Goal: Obtain resource: Download file/media

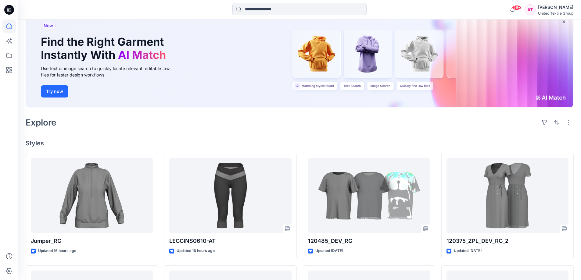
scroll to position [91, 0]
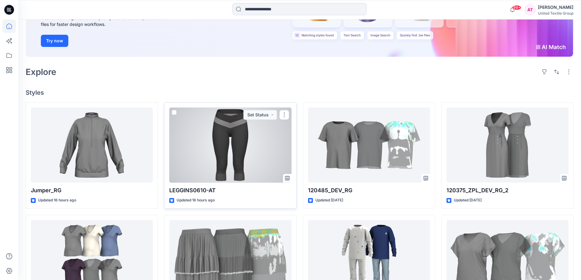
click at [251, 146] on div at bounding box center [230, 145] width 122 height 75
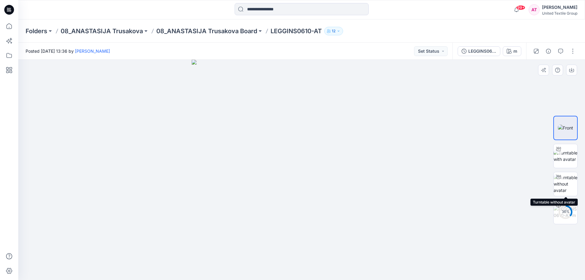
drag, startPoint x: 564, startPoint y: 190, endPoint x: 464, endPoint y: 171, distance: 101.9
click at [564, 189] on img at bounding box center [566, 183] width 24 height 19
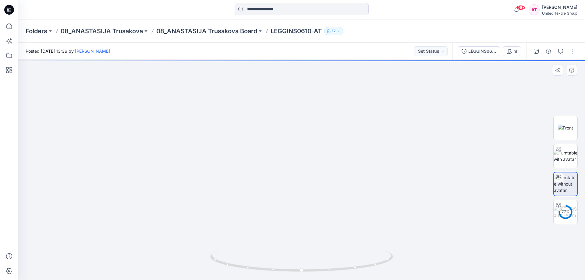
drag, startPoint x: 335, startPoint y: 169, endPoint x: 327, endPoint y: 192, distance: 25.1
click at [327, 192] on img at bounding box center [301, 151] width 343 height 258
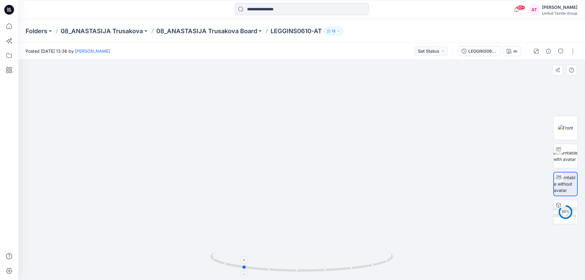
drag, startPoint x: 359, startPoint y: 266, endPoint x: 304, endPoint y: 271, distance: 55.0
click at [304, 271] on icon at bounding box center [302, 262] width 184 height 23
drag, startPoint x: 351, startPoint y: 260, endPoint x: 328, endPoint y: 262, distance: 23.2
click at [328, 262] on icon at bounding box center [302, 262] width 184 height 23
drag, startPoint x: 333, startPoint y: 207, endPoint x: 333, endPoint y: 213, distance: 6.2
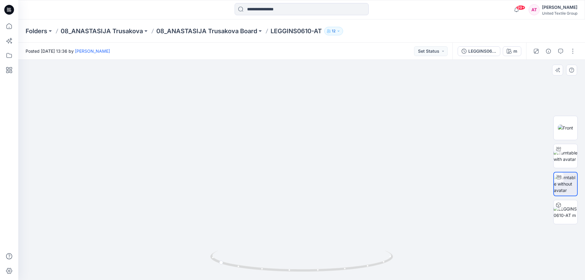
click at [333, 213] on img at bounding box center [301, 154] width 343 height 252
drag, startPoint x: 350, startPoint y: 268, endPoint x: 304, endPoint y: 273, distance: 46.2
click at [304, 273] on icon at bounding box center [302, 262] width 184 height 23
drag, startPoint x: 347, startPoint y: 267, endPoint x: 339, endPoint y: 270, distance: 8.7
click at [339, 270] on icon at bounding box center [302, 262] width 184 height 23
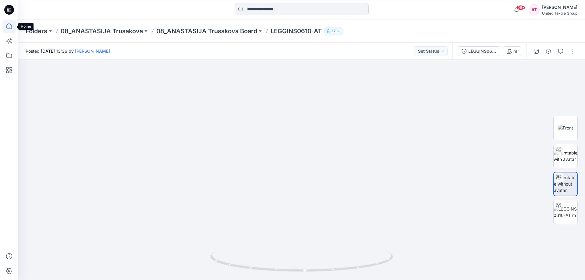
click at [8, 25] on icon at bounding box center [8, 26] width 13 height 13
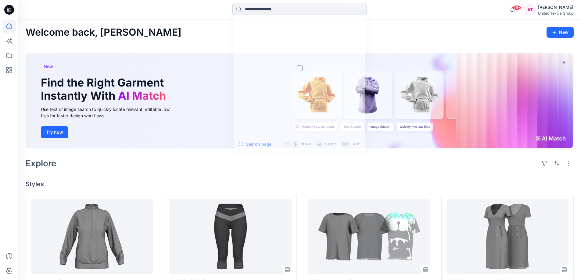
click at [250, 7] on input at bounding box center [299, 9] width 134 height 12
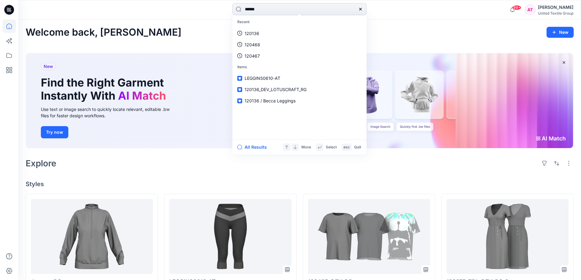
type input "******"
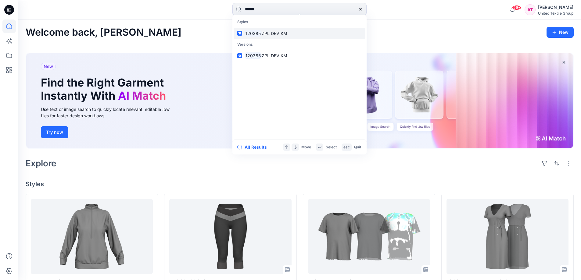
click at [272, 32] on span "ZPL DEV KM" at bounding box center [274, 33] width 26 height 5
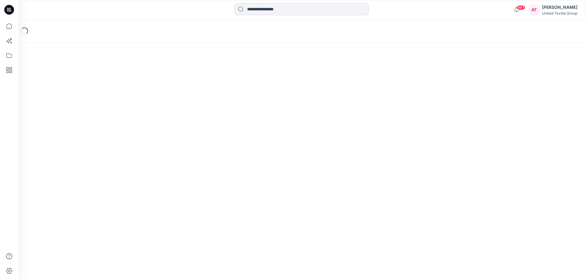
click at [272, 32] on div "Loading..." at bounding box center [301, 31] width 567 height 23
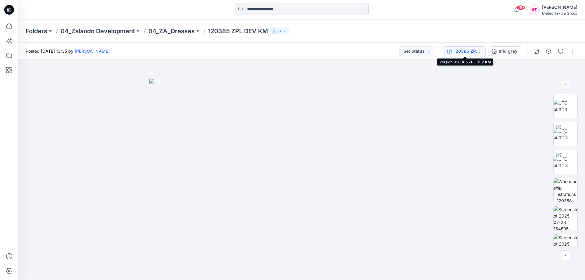
click at [463, 52] on div "120385 ZPL DEV KM" at bounding box center [468, 51] width 28 height 7
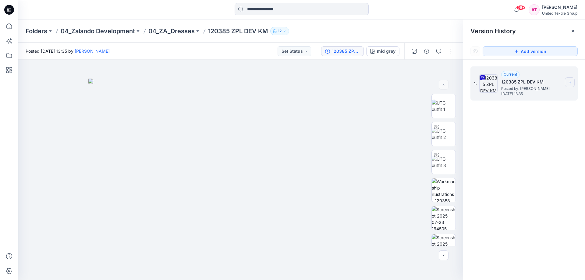
click at [570, 79] on section at bounding box center [570, 82] width 10 height 10
click at [532, 98] on span "Download Source BW File" at bounding box center [539, 94] width 51 height 7
click at [9, 26] on icon at bounding box center [8, 26] width 13 height 13
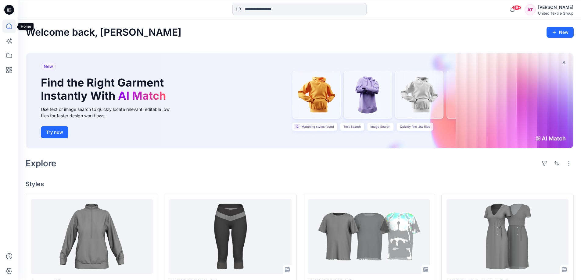
click at [9, 26] on icon at bounding box center [8, 26] width 13 height 13
click at [8, 26] on icon at bounding box center [8, 26] width 13 height 13
click at [220, 78] on div "New Find the Right Garment Instantly With AI Match Use text or image search to …" at bounding box center [299, 100] width 546 height 95
click at [8, 26] on icon at bounding box center [8, 26] width 13 height 13
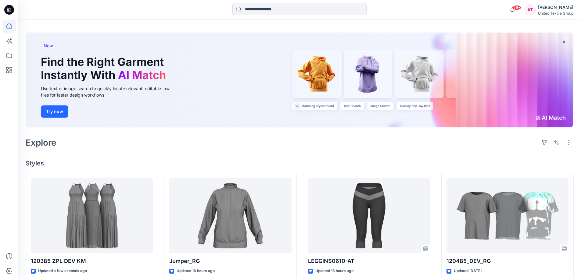
scroll to position [61, 0]
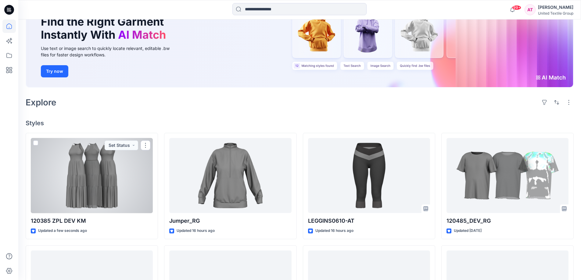
click at [142, 161] on div at bounding box center [92, 175] width 122 height 75
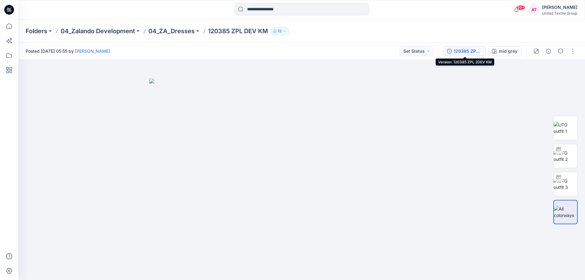
click at [477, 51] on div "120385 ZPL 2DEV KM" at bounding box center [468, 51] width 28 height 7
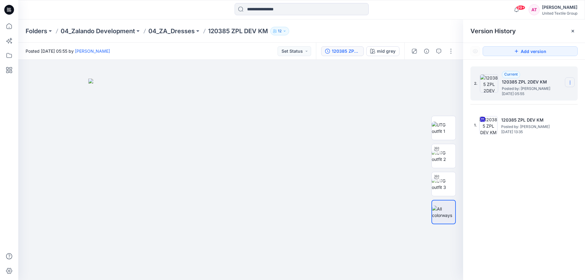
click at [569, 80] on section at bounding box center [570, 82] width 10 height 10
click at [527, 120] on span "Delete Version" at bounding box center [528, 121] width 29 height 7
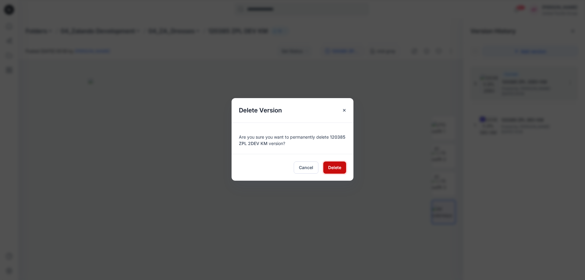
click at [339, 168] on span "Delete" at bounding box center [334, 167] width 13 height 6
